Goal: Navigation & Orientation: Find specific page/section

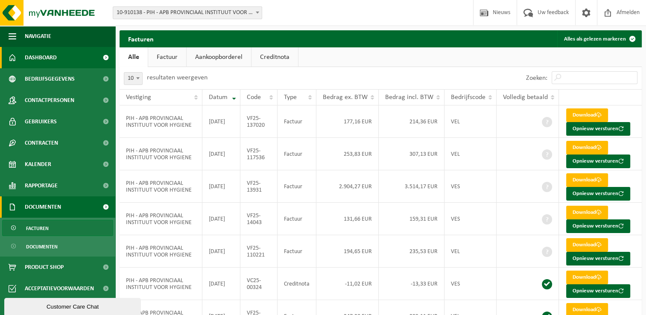
click at [59, 60] on link "Dashboard" at bounding box center [57, 57] width 115 height 21
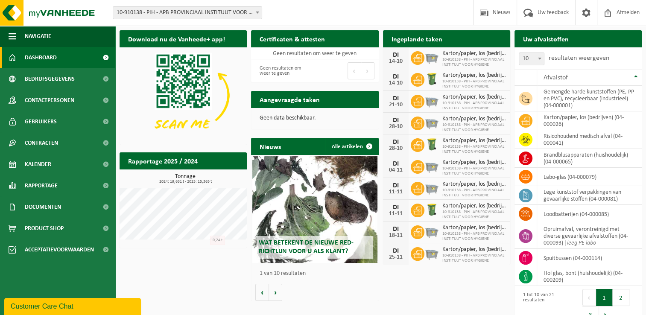
click at [207, 261] on div "Download nu de Vanheede+ app! Verberg Certificaten & attesten Bekijk uw certifi…" at bounding box center [380, 178] width 527 height 304
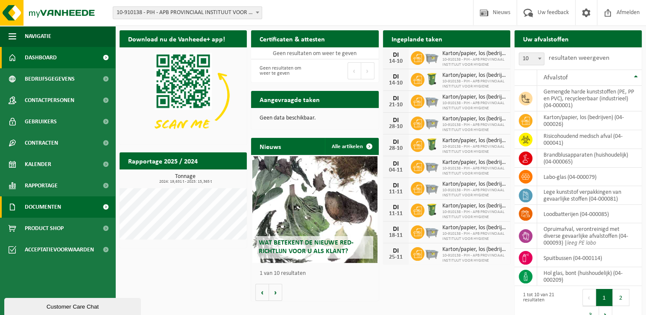
click at [53, 208] on span "Documenten" at bounding box center [43, 206] width 36 height 21
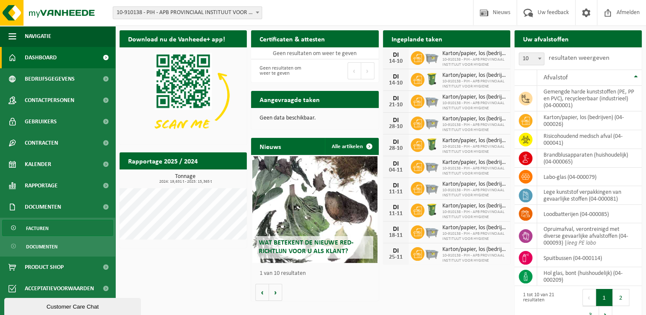
click at [59, 234] on link "Facturen" at bounding box center [57, 228] width 111 height 16
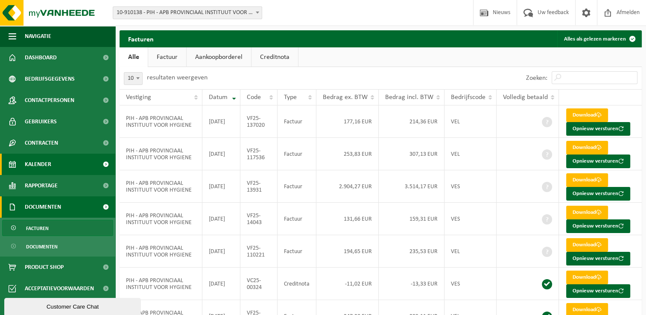
click at [56, 161] on link "Kalender" at bounding box center [57, 164] width 115 height 21
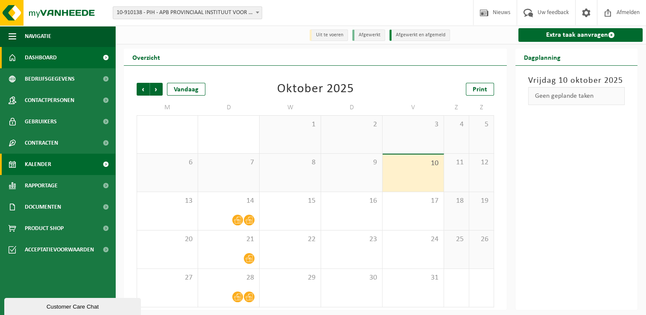
click at [46, 56] on span "Dashboard" at bounding box center [41, 57] width 32 height 21
